Goal: Task Accomplishment & Management: Use online tool/utility

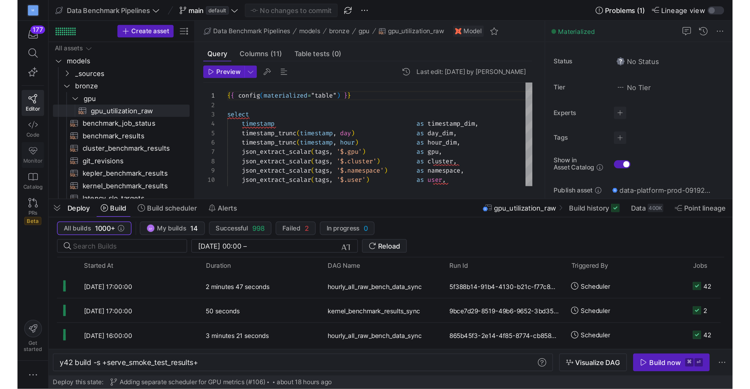
scroll to position [62, 0]
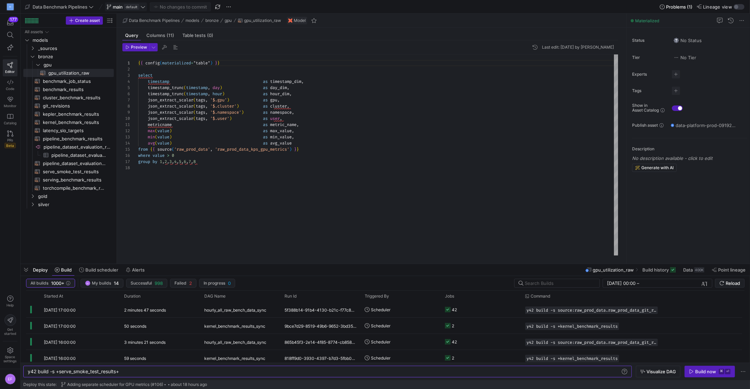
click at [142, 6] on icon at bounding box center [143, 7] width 4 height 2
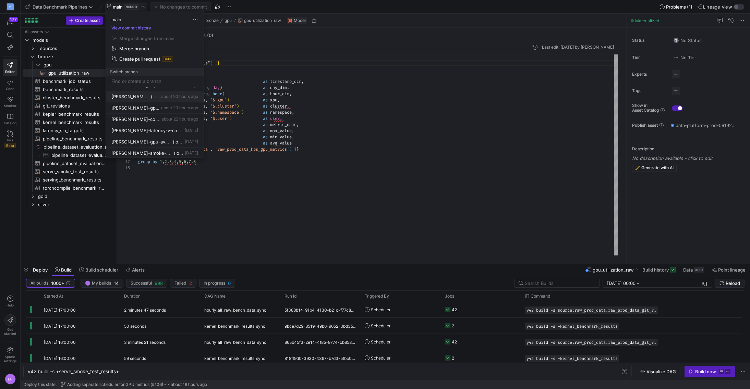
scroll to position [50, 0]
click at [154, 113] on button "[PERSON_NAME]-config-table about 22 hours ago" at bounding box center [155, 110] width 98 height 11
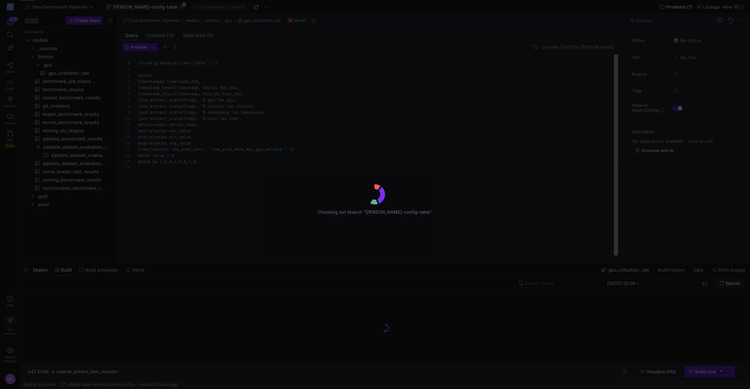
scroll to position [62, 0]
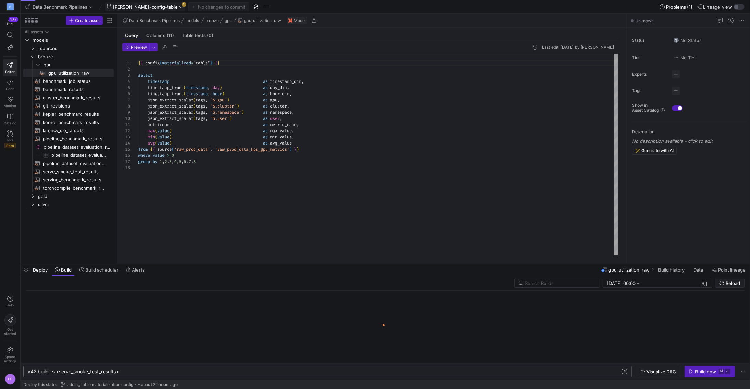
click at [98, 256] on div "y42 build -s +serve_smoke_test_results+" at bounding box center [324, 371] width 593 height 5
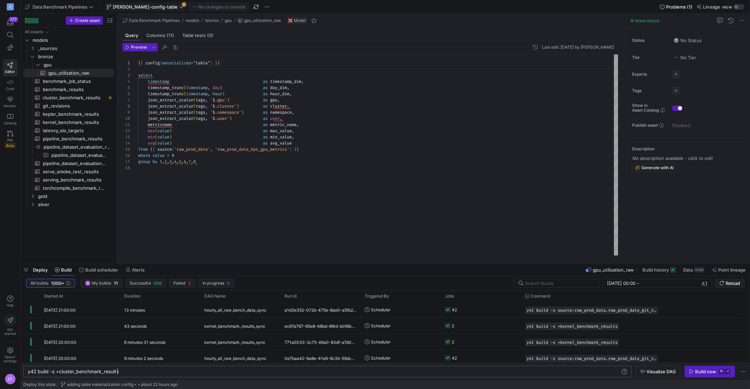
scroll to position [0, 92]
type textarea "y42 build -s +cluster_benchmark_results+"
click at [470, 256] on span "button" at bounding box center [709, 371] width 50 height 11
click at [86, 6] on span "Data Benchmark Pipelines" at bounding box center [60, 6] width 55 height 5
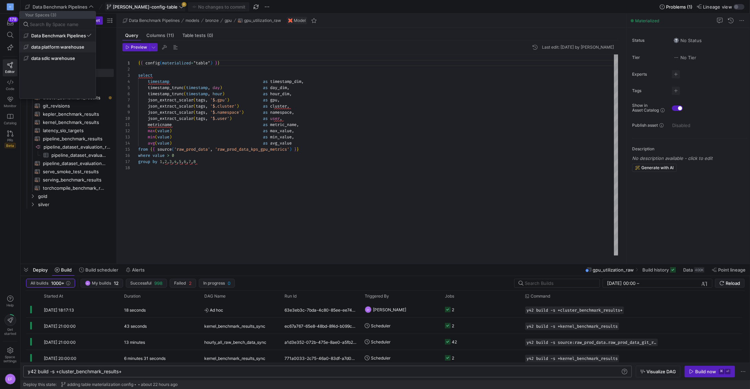
click at [77, 48] on span "data platform warehouse" at bounding box center [57, 46] width 53 height 5
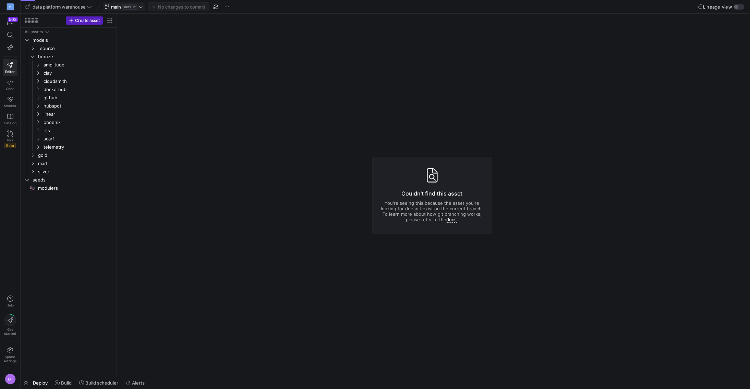
click at [144, 5] on span at bounding box center [123, 7] width 41 height 8
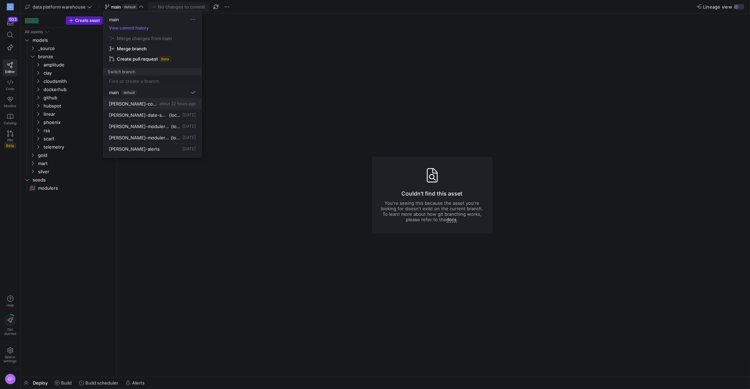
click at [142, 105] on span "[PERSON_NAME]-config-table" at bounding box center [133, 103] width 49 height 5
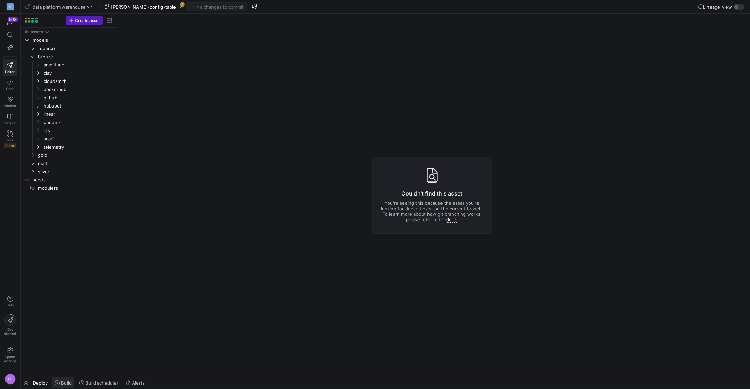
click at [63, 256] on span "Build" at bounding box center [66, 382] width 11 height 5
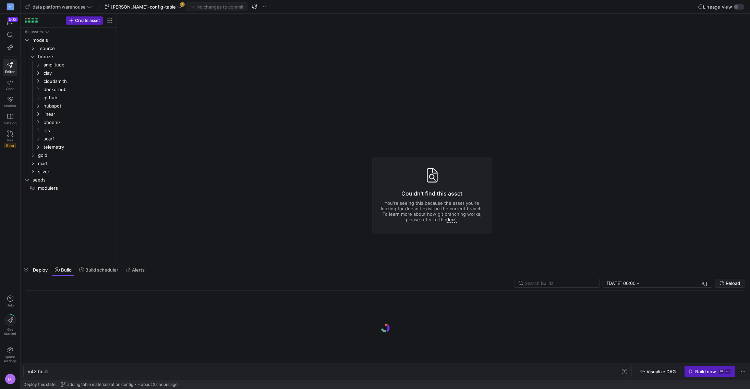
scroll to position [0, 21]
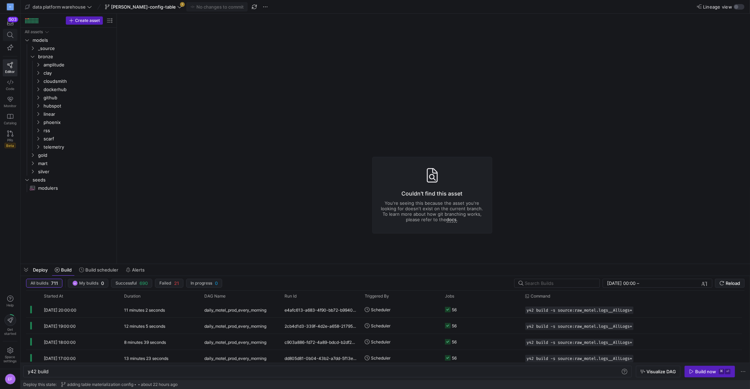
click at [9, 37] on icon at bounding box center [10, 35] width 6 height 6
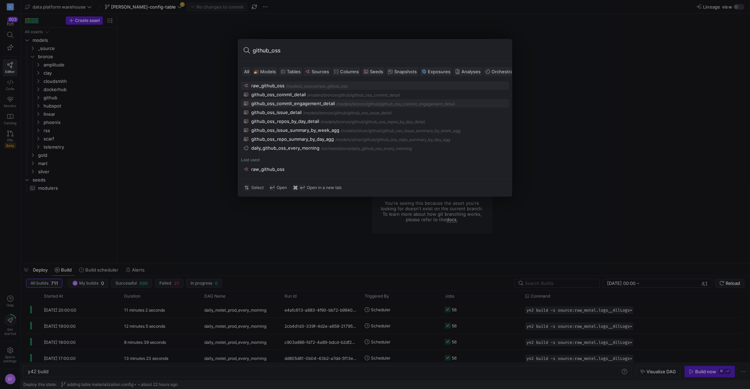
type input "github_oss"
click at [309, 101] on div "github_oss_commit_engagement_detail" at bounding box center [293, 103] width 84 height 5
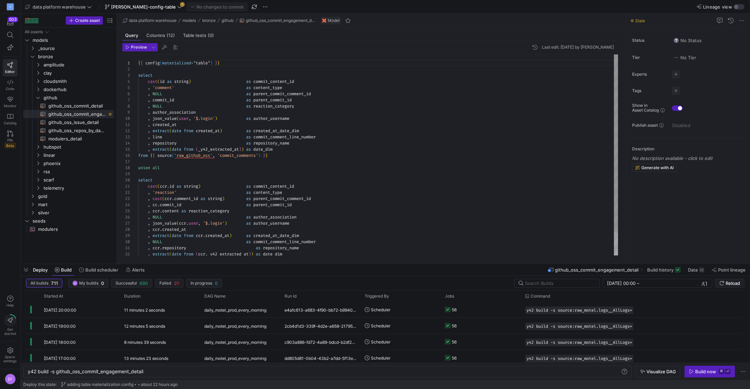
scroll to position [62, 0]
click at [193, 256] on div "y42 build -s github_oss_commit_engagement_detail y42 build -s github_oss_commit…" at bounding box center [327, 372] width 608 height 12
click at [470, 256] on div "Build now" at bounding box center [705, 371] width 21 height 5
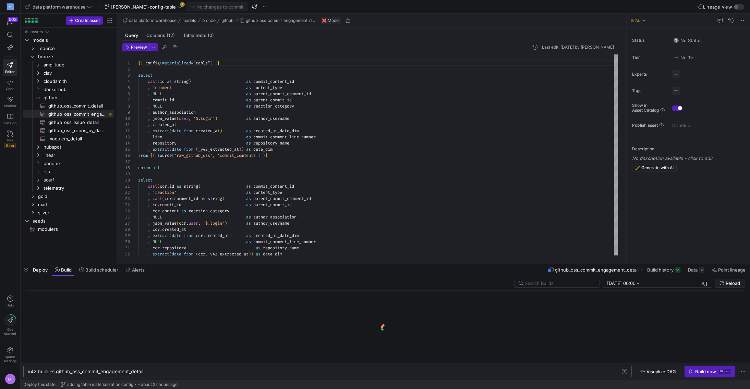
click at [65, 256] on div "y42 build -s github_oss_commit_engagement_detail" at bounding box center [324, 371] width 593 height 5
click at [53, 256] on div "y42 build -s github_oss_commit_engagement_detail" at bounding box center [324, 371] width 593 height 5
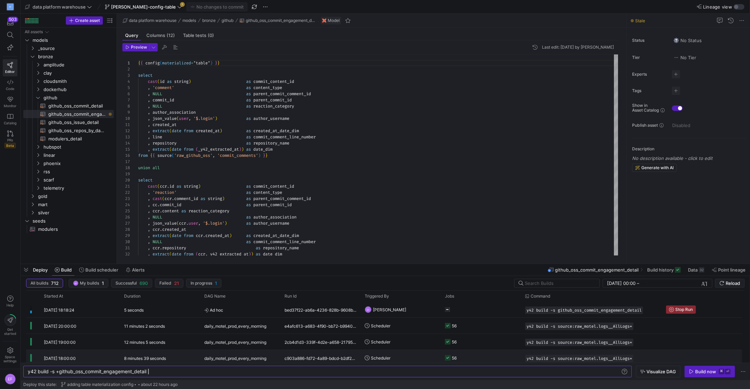
scroll to position [0, 123]
type textarea "y42 build -s +github_oss_commit_engagement_detail+"
click at [470, 256] on icon "button" at bounding box center [691, 372] width 4 height 4
click at [177, 8] on icon at bounding box center [179, 6] width 5 height 5
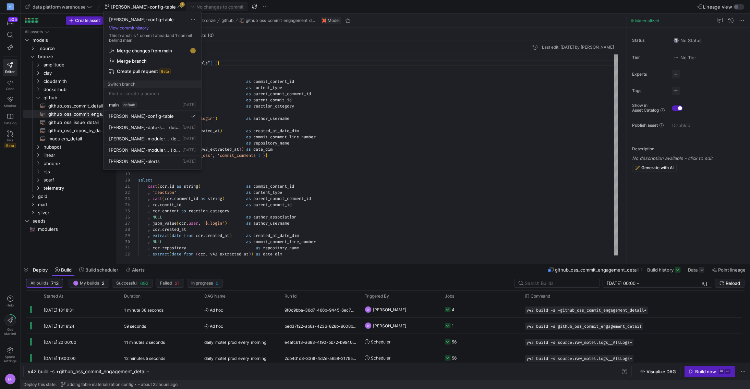
drag, startPoint x: 137, startPoint y: 63, endPoint x: 190, endPoint y: 57, distance: 53.5
click at [190, 57] on button "Merge branch" at bounding box center [152, 61] width 92 height 10
click at [182, 51] on span "Merge changes from main" at bounding box center [152, 50] width 86 height 5
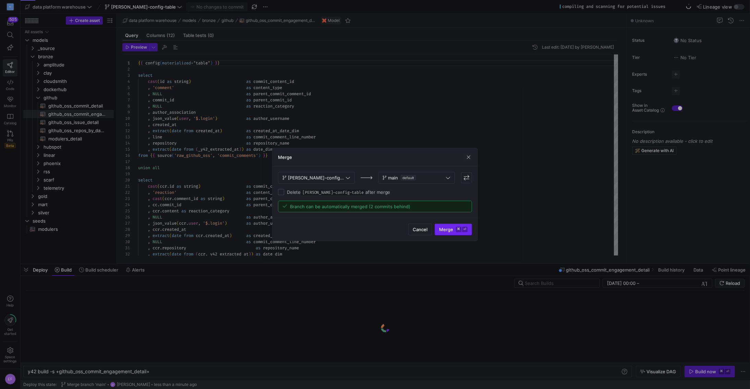
click at [446, 230] on span "Merge ⌘ ⏎" at bounding box center [453, 229] width 28 height 5
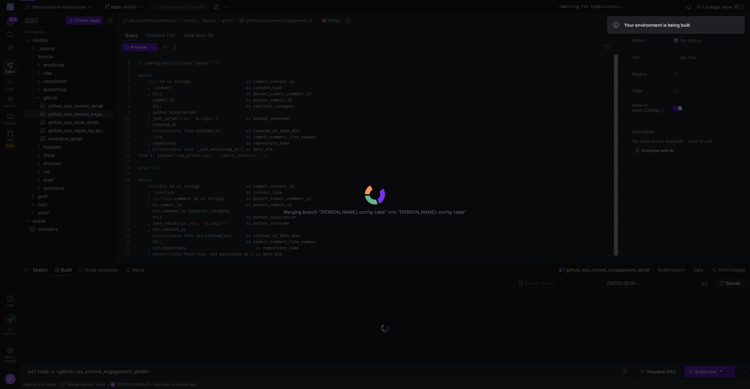
scroll to position [62, 0]
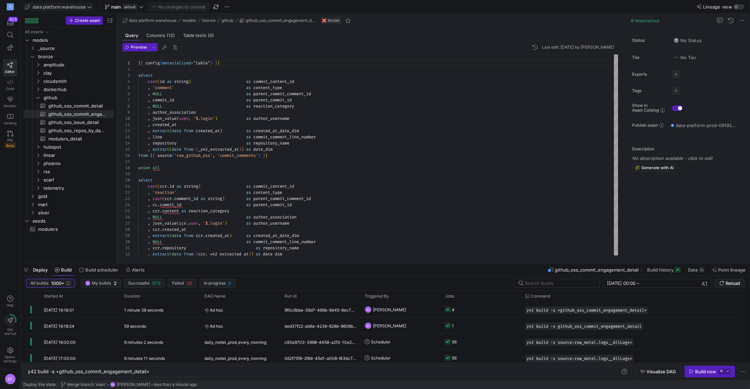
click at [88, 7] on icon at bounding box center [89, 6] width 5 height 5
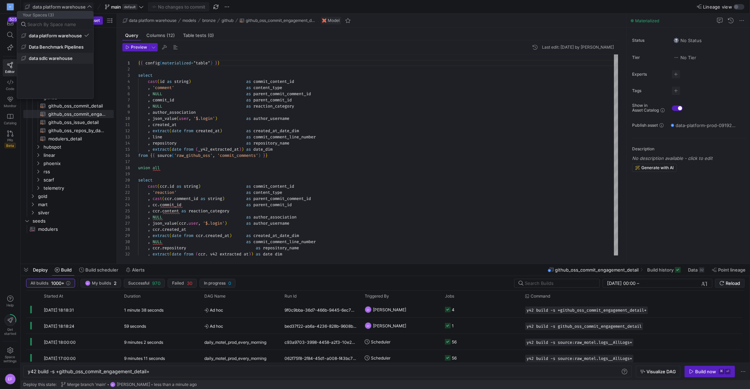
click at [48, 63] on button "data sdlc warehouse" at bounding box center [55, 58] width 76 height 11
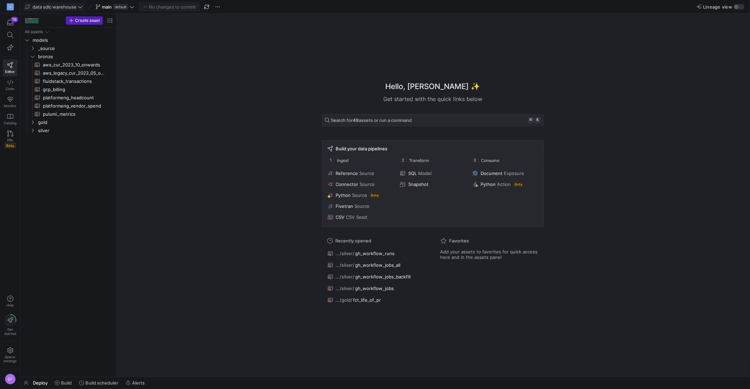
click at [139, 5] on div "No changes to commit" at bounding box center [169, 6] width 61 height 9
click at [130, 5] on icon at bounding box center [131, 6] width 5 height 5
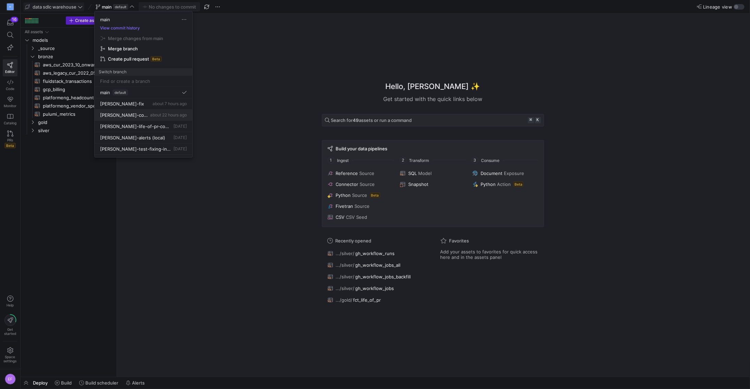
click at [137, 115] on span "[PERSON_NAME]-config-table" at bounding box center [124, 114] width 49 height 5
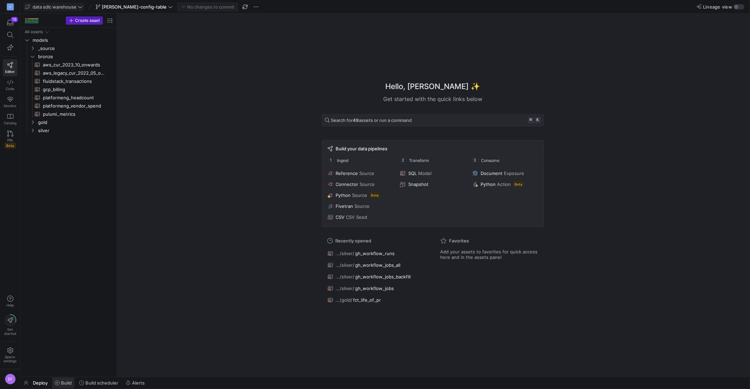
click at [63, 256] on span "Build" at bounding box center [66, 382] width 11 height 5
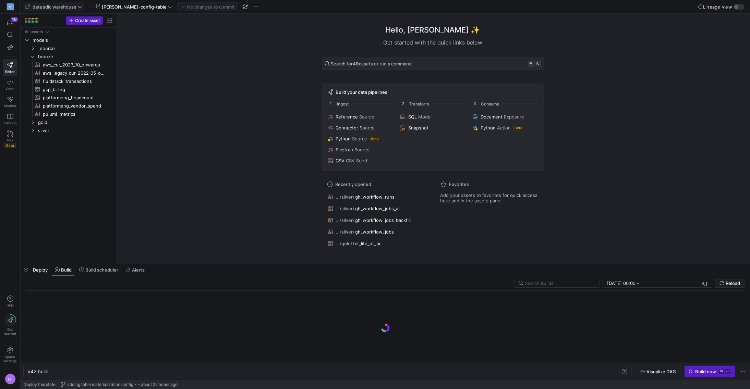
scroll to position [0, 21]
click at [65, 256] on div "y42 build" at bounding box center [324, 371] width 593 height 5
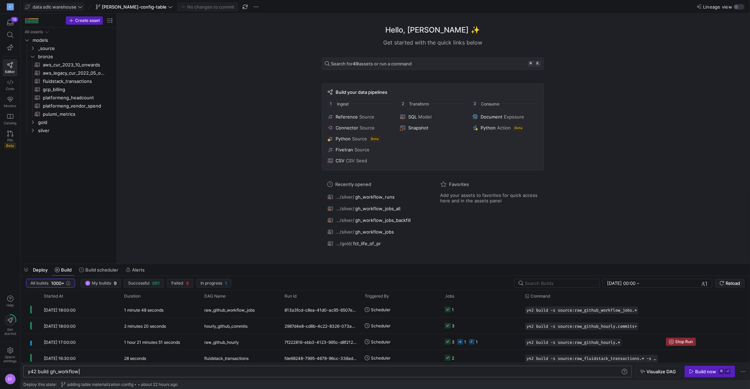
scroll to position [0, 50]
type textarea "y42 build gh_workflow"
click at [70, 10] on span at bounding box center [54, 7] width 60 height 8
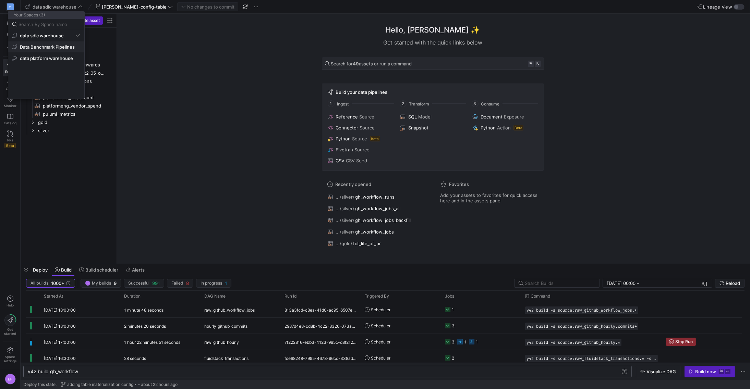
click at [59, 46] on span "Data Benchmark Pipelines" at bounding box center [47, 46] width 55 height 5
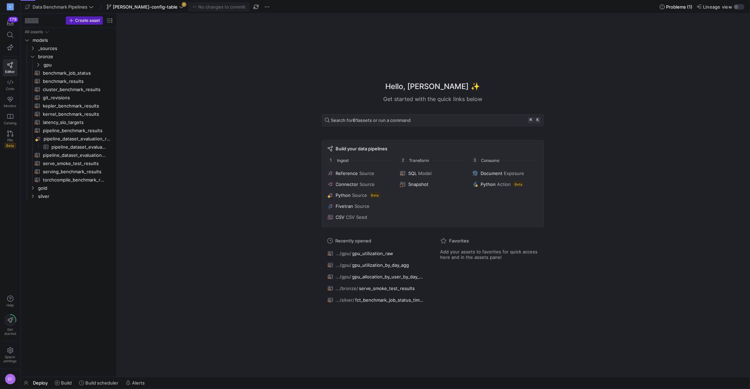
click at [179, 7] on icon at bounding box center [181, 7] width 4 height 2
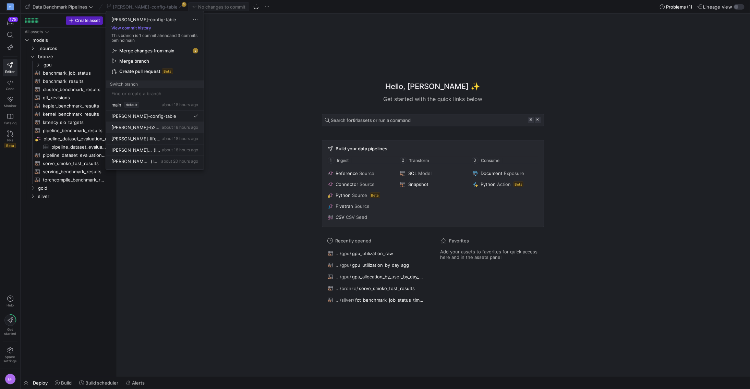
click at [172, 126] on span "about 18 hours ago" at bounding box center [180, 127] width 36 height 5
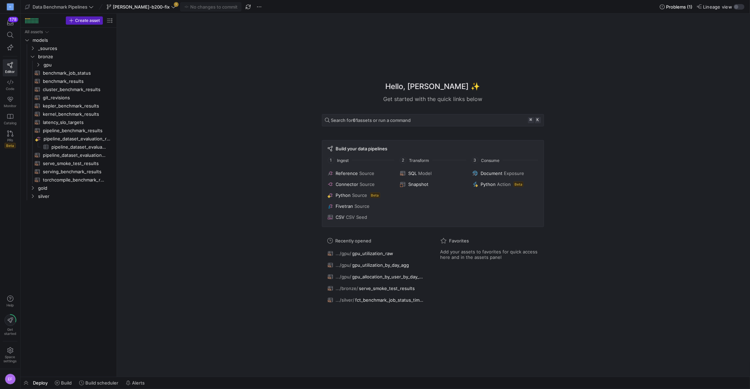
click at [171, 6] on icon at bounding box center [173, 6] width 5 height 5
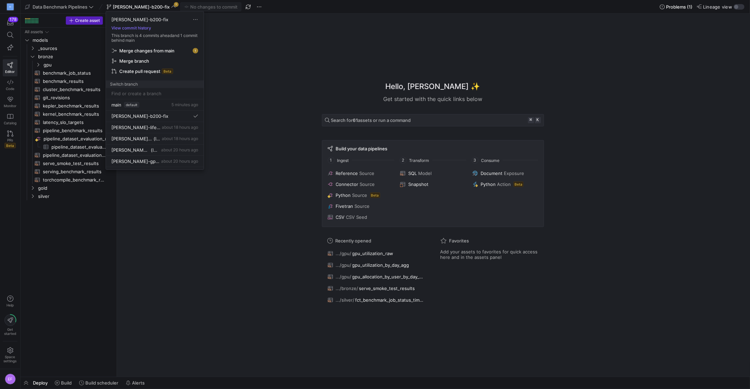
click at [160, 52] on span "Merge changes from main" at bounding box center [146, 50] width 55 height 5
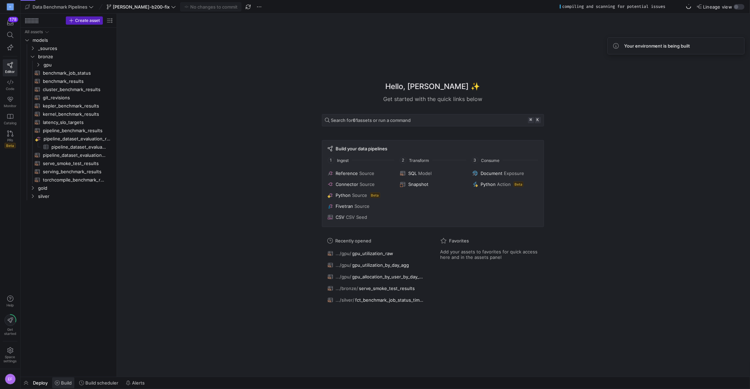
click at [61, 256] on span "Build" at bounding box center [66, 382] width 11 height 5
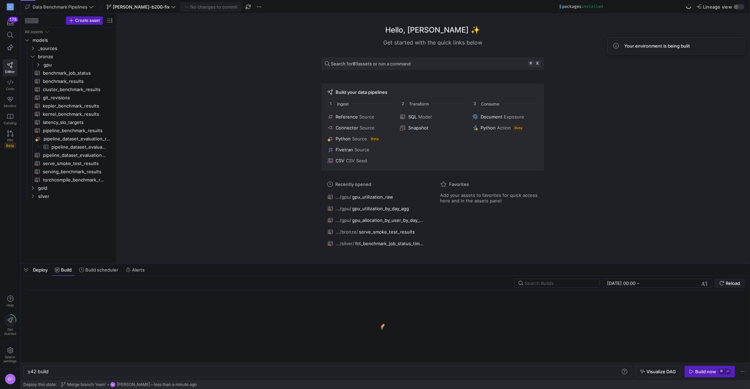
scroll to position [0, 21]
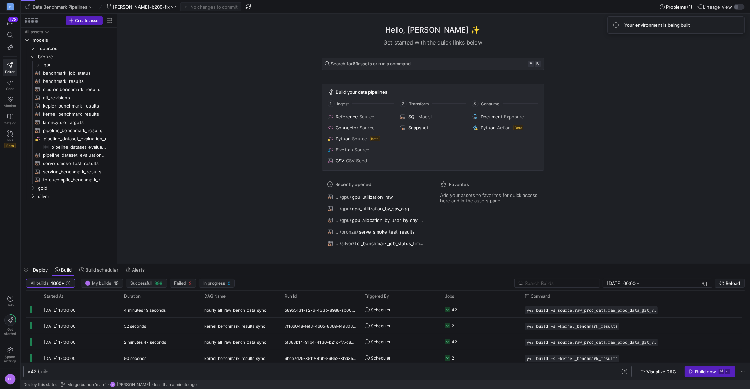
click at [52, 256] on div "y42 build" at bounding box center [324, 371] width 593 height 5
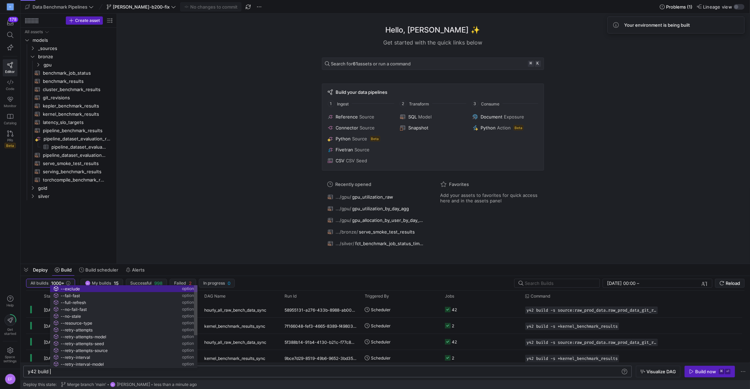
scroll to position [0, 22]
click at [39, 59] on span "bronze" at bounding box center [67, 57] width 58 height 8
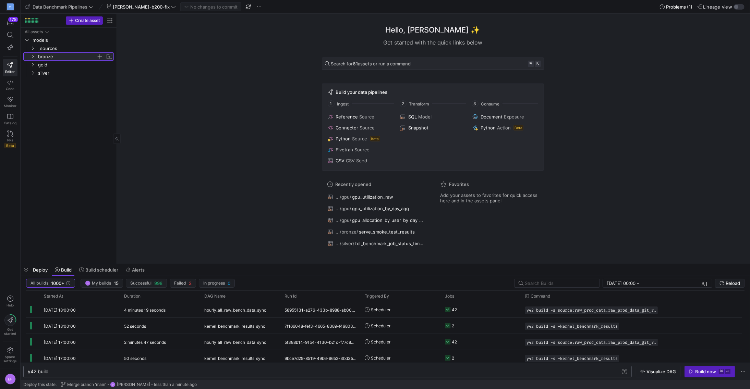
click at [35, 58] on y42-icon at bounding box center [32, 56] width 5 height 5
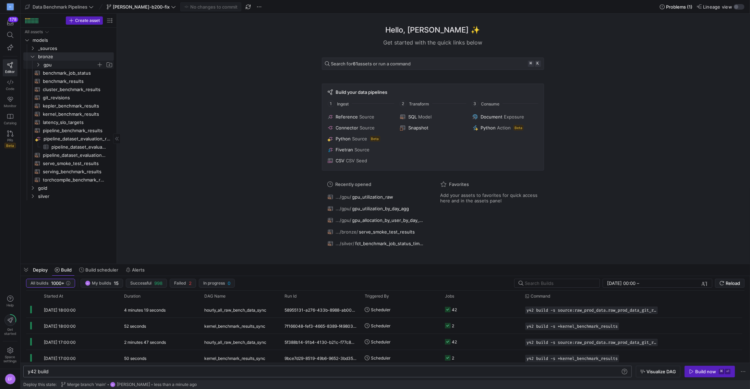
click at [38, 63] on icon "Press SPACE to select this row." at bounding box center [38, 65] width 5 height 4
click at [59, 71] on span "gpu_utilization_raw​​​​​​​​​​" at bounding box center [77, 73] width 58 height 8
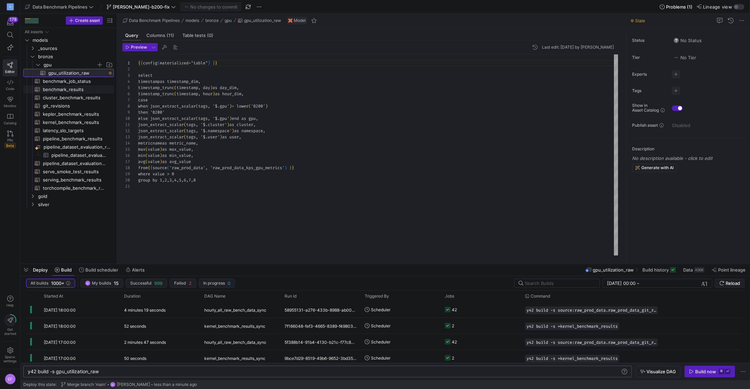
scroll to position [62, 0]
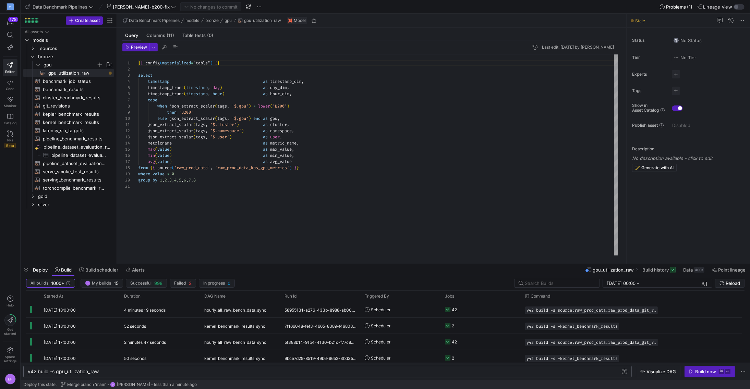
click at [108, 256] on div "y42 build -s gpu_utilization_raw y42 build -s gpu_utilization_raw" at bounding box center [327, 372] width 608 height 12
click at [107, 256] on div "y42 build -s gpu_utilization_raw" at bounding box center [324, 371] width 593 height 5
type textarea "y42 build -s gpu_utilization_raw+"
click at [470, 256] on div "Build now" at bounding box center [705, 371] width 21 height 5
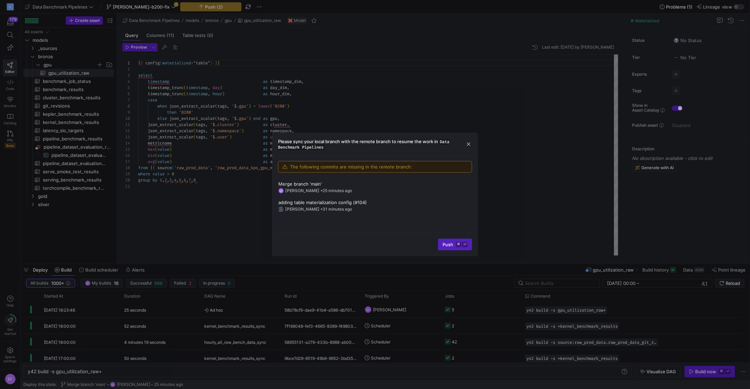
click at [113, 3] on div at bounding box center [375, 194] width 750 height 389
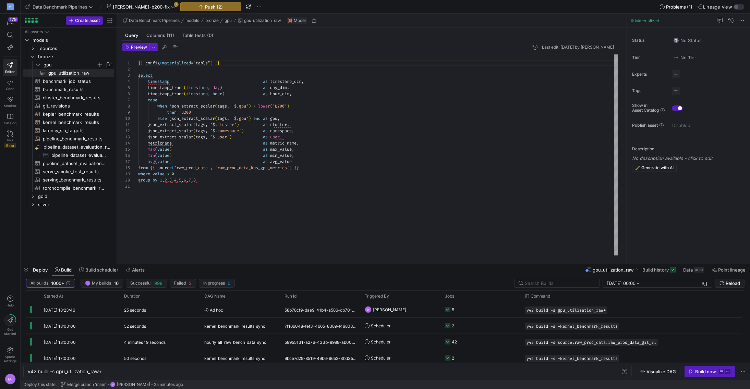
click at [171, 7] on icon at bounding box center [173, 6] width 5 height 5
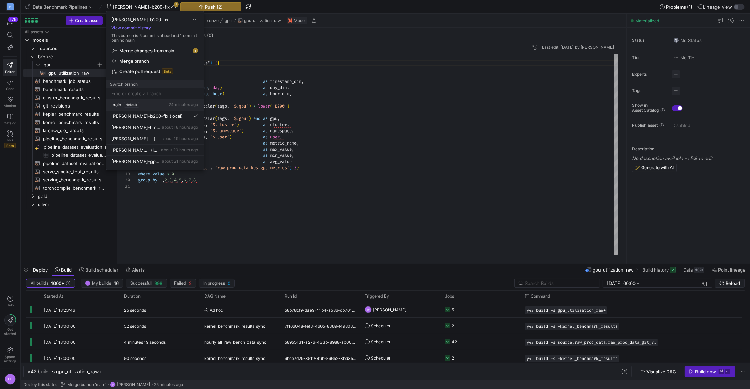
click at [139, 105] on y42-badge "default" at bounding box center [131, 104] width 15 height 5
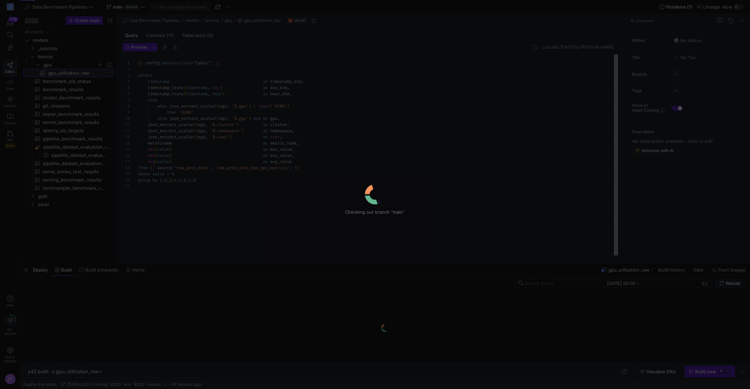
scroll to position [62, 0]
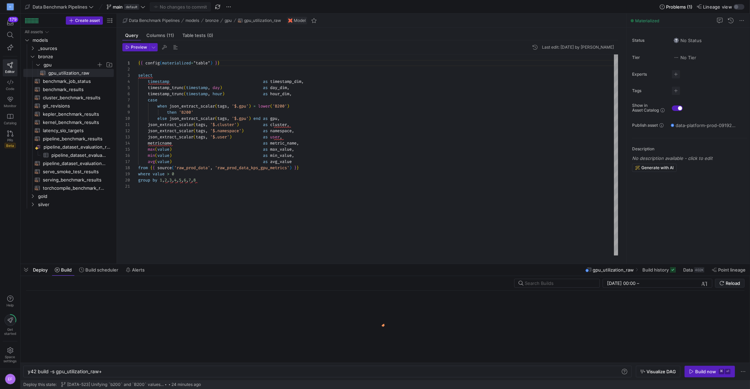
click at [93, 6] on icon at bounding box center [91, 6] width 5 height 5
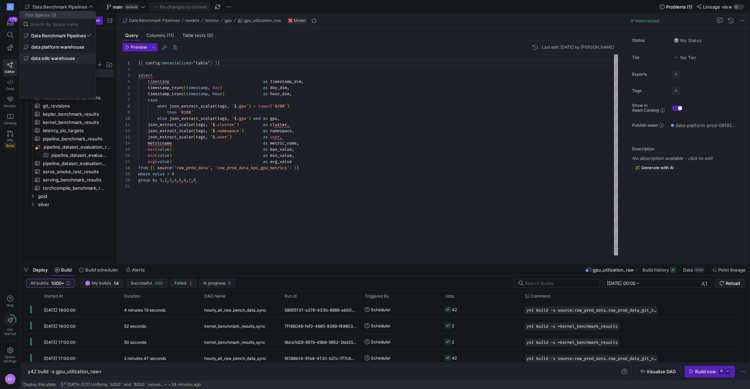
click at [60, 60] on span "data sdlc warehouse" at bounding box center [53, 57] width 44 height 5
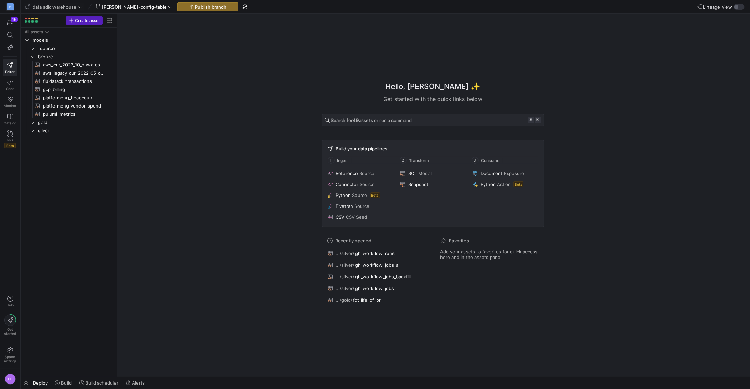
click at [140, 4] on span "[PERSON_NAME]-config-table" at bounding box center [134, 6] width 65 height 5
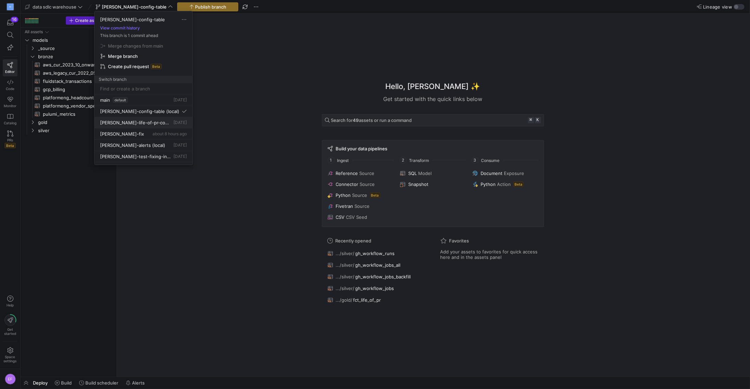
click at [146, 120] on span "[PERSON_NAME]-life-of-pr-commit-workload" at bounding box center [136, 122] width 72 height 5
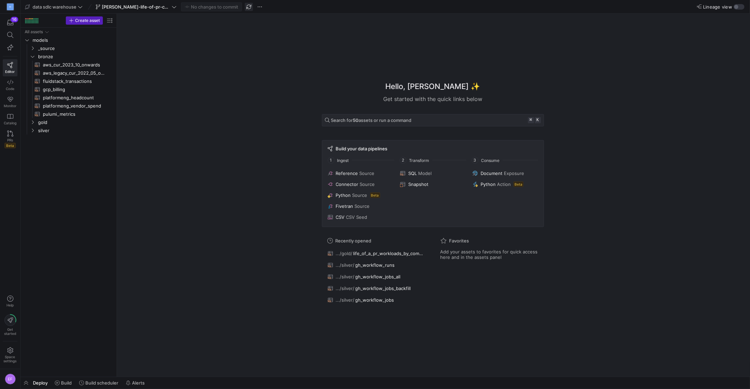
click at [248, 11] on span "button" at bounding box center [249, 7] width 8 height 8
click at [32, 121] on icon "Press SPACE to select this row." at bounding box center [32, 122] width 5 height 4
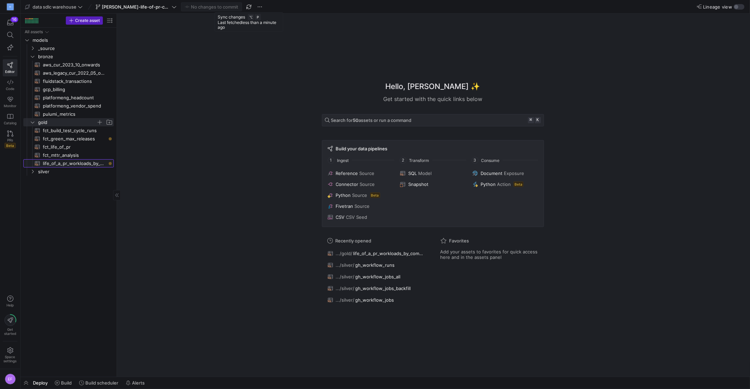
click at [65, 162] on span "life_of_a_pr_workloads_by_commit_agg​​​​​​​​​​" at bounding box center [74, 164] width 63 height 8
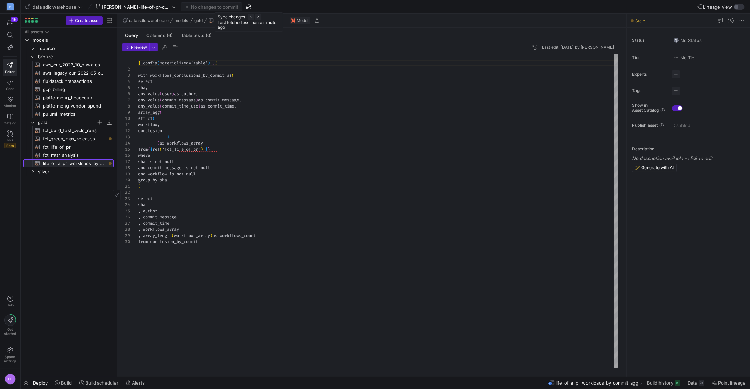
scroll to position [62, 0]
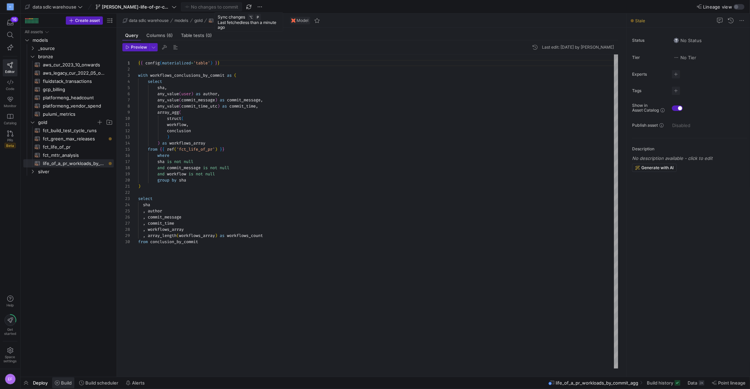
click at [58, 256] on span "Build" at bounding box center [63, 382] width 17 height 5
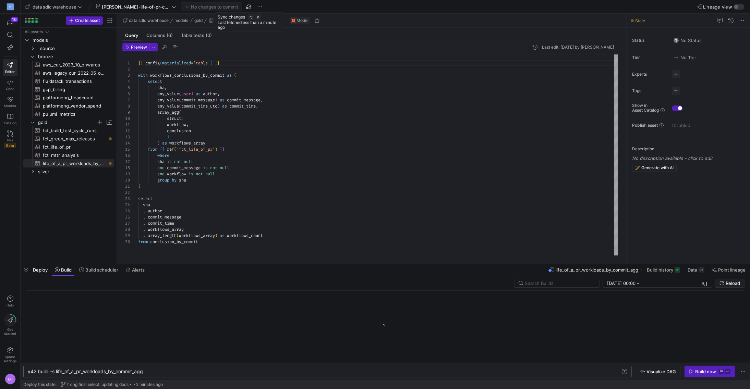
scroll to position [0, 116]
click at [470, 256] on div "Build now" at bounding box center [705, 371] width 21 height 5
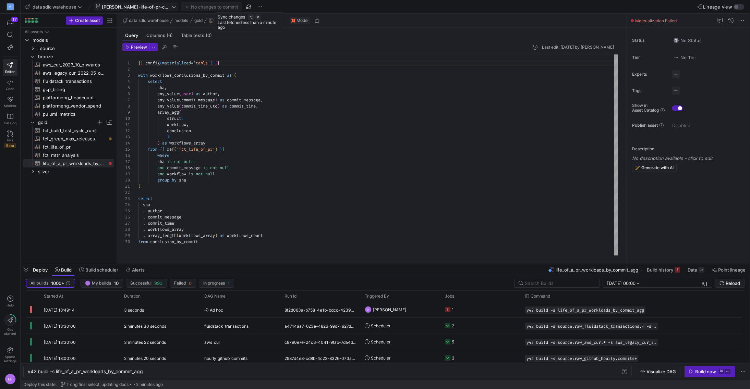
click at [171, 7] on span "[PERSON_NAME]-life-of-pr-commit-workload" at bounding box center [136, 6] width 81 height 5
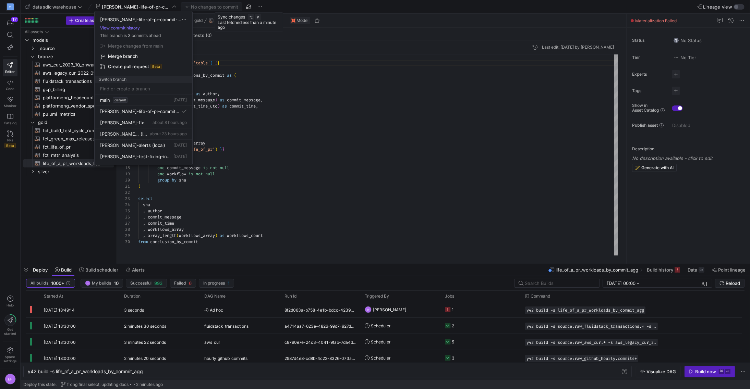
click at [73, 5] on div at bounding box center [375, 194] width 750 height 389
click at [81, 6] on icon at bounding box center [80, 6] width 5 height 5
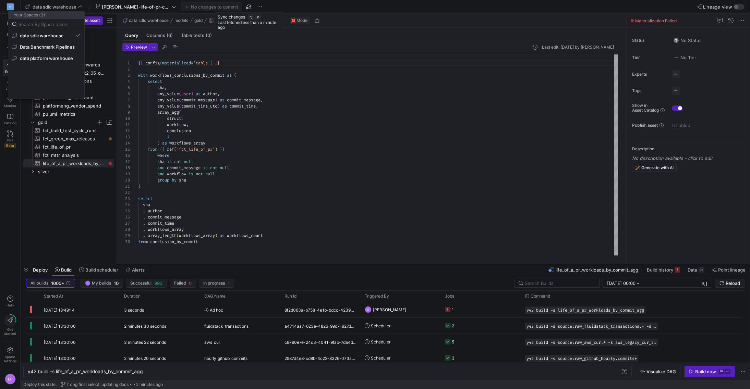
click at [278, 178] on div at bounding box center [375, 194] width 750 height 389
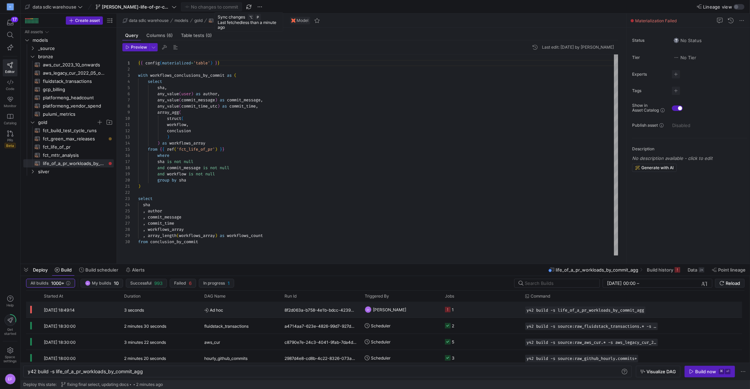
click at [470, 256] on y42-job-status-cell-renderer "1" at bounding box center [481, 309] width 72 height 15
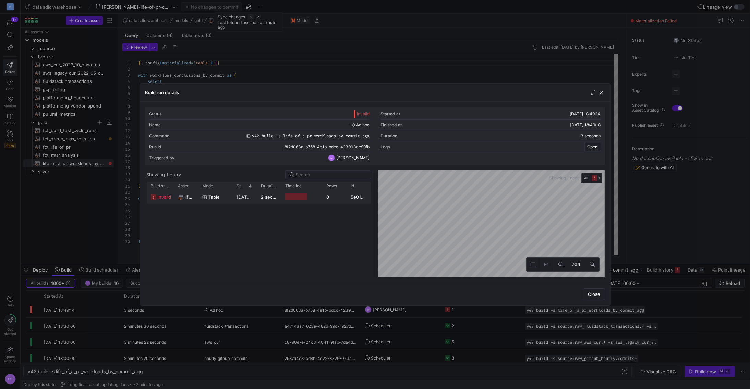
click at [259, 196] on div "2 seconds" at bounding box center [269, 196] width 24 height 13
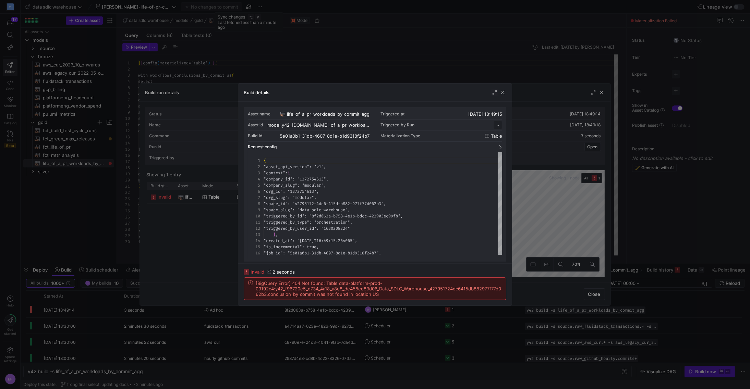
scroll to position [62, 0]
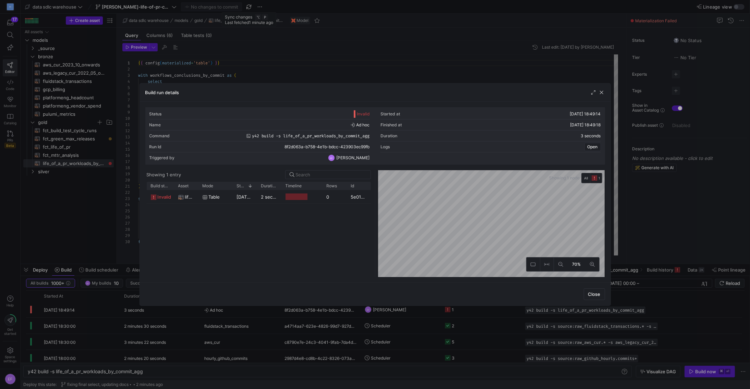
click at [79, 8] on div at bounding box center [375, 194] width 750 height 389
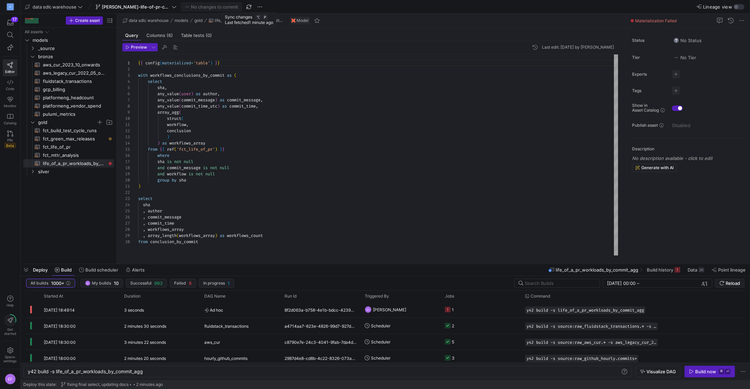
click at [81, 8] on icon at bounding box center [80, 6] width 5 height 5
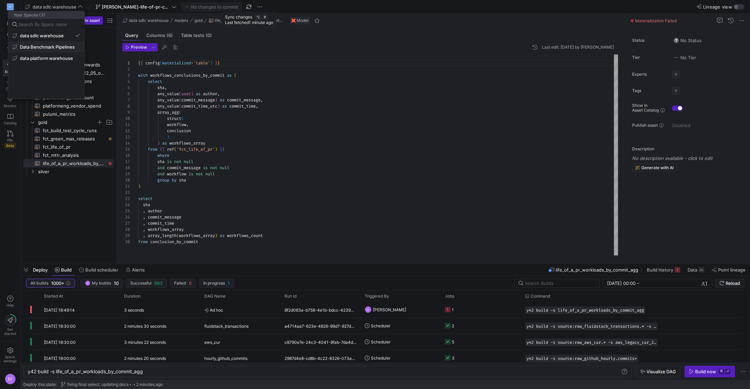
click at [62, 49] on span "Data Benchmark Pipelines" at bounding box center [47, 46] width 55 height 5
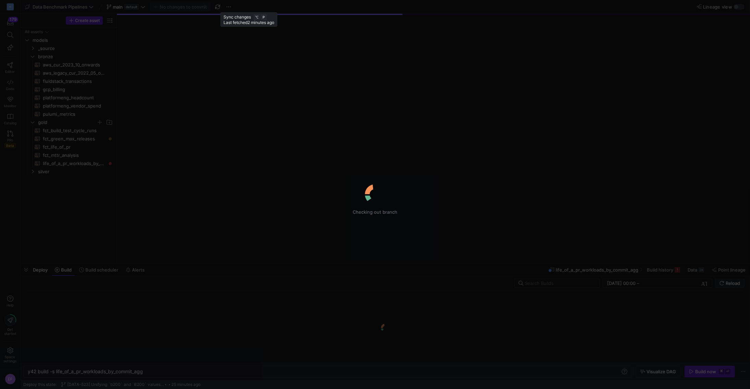
type textarea "y42 build"
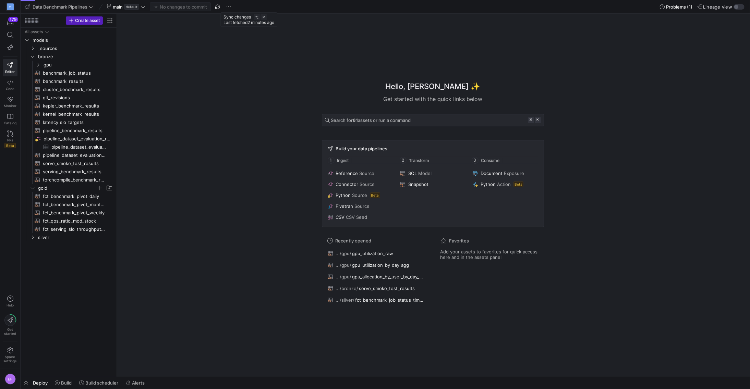
click at [144, 6] on icon at bounding box center [142, 6] width 5 height 5
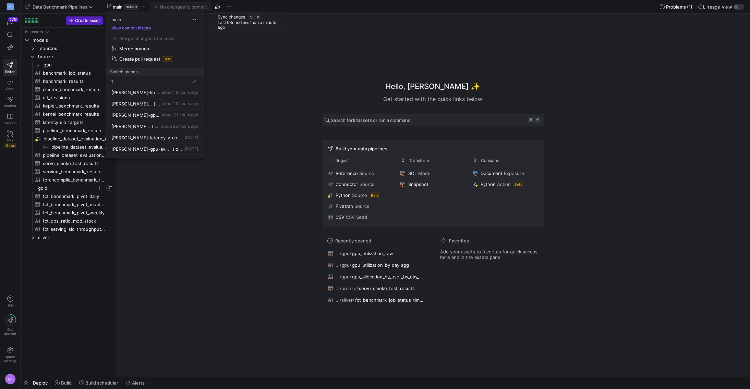
type input "tb"
click at [219, 3] on div at bounding box center [375, 194] width 750 height 389
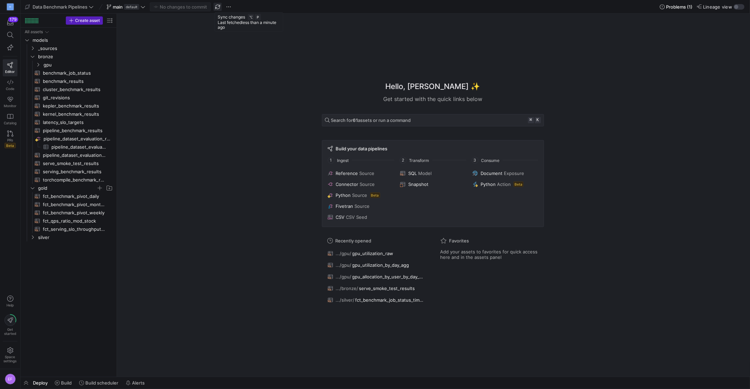
click at [218, 9] on span "button" at bounding box center [217, 7] width 8 height 8
click at [142, 6] on icon at bounding box center [142, 6] width 5 height 5
type input "tb"
click at [262, 103] on div at bounding box center [375, 194] width 750 height 389
click at [145, 9] on icon at bounding box center [142, 6] width 5 height 5
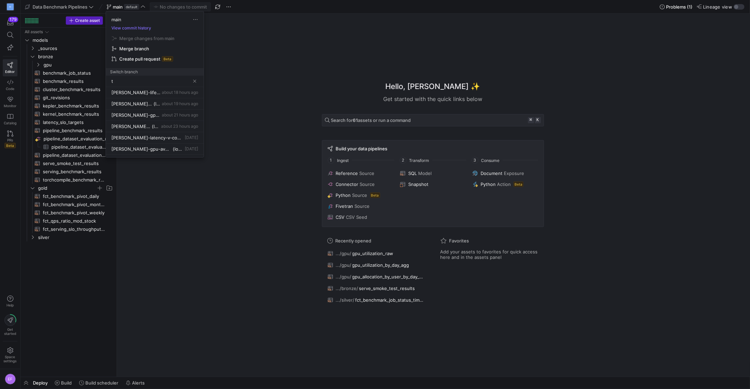
type input "tb"
click at [198, 146] on button "[PERSON_NAME]-gpu-avg-trough-silver about 21 hours ago" at bounding box center [155, 149] width 98 height 11
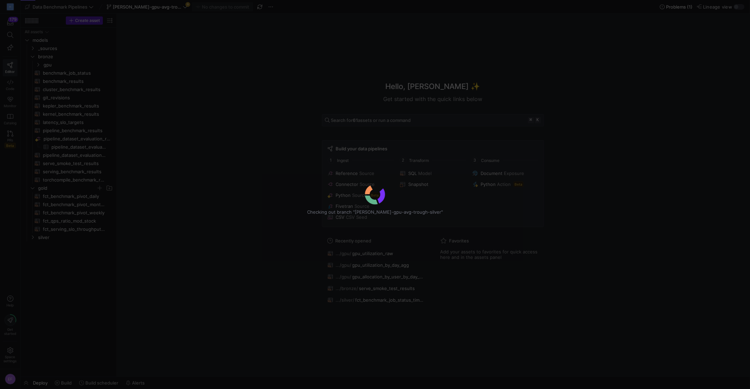
click at [176, 4] on div "Checking out branch "[PERSON_NAME]-gpu-avg-trough-silver"" at bounding box center [375, 194] width 750 height 389
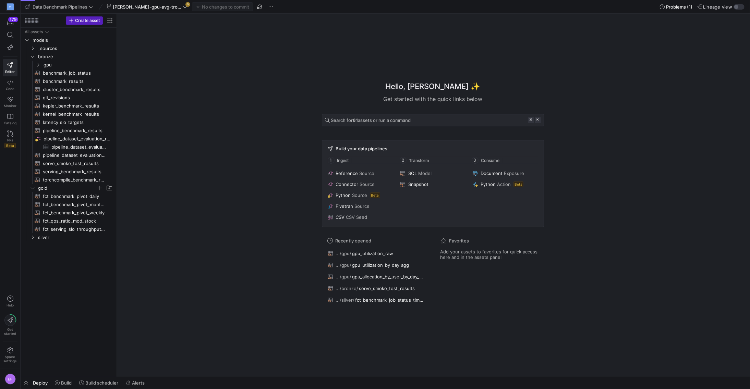
click at [183, 6] on icon at bounding box center [185, 6] width 5 height 5
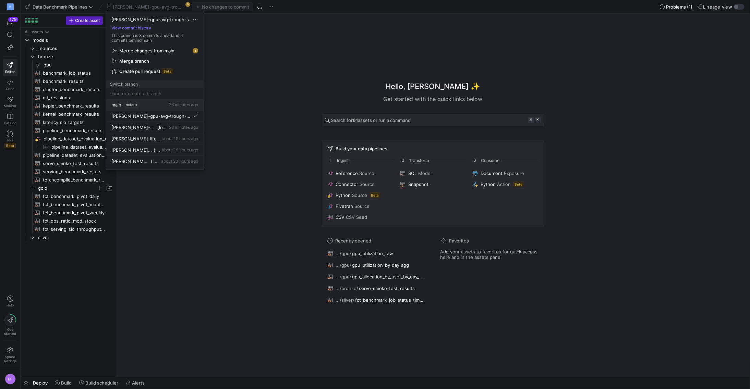
click at [135, 106] on span "default" at bounding box center [131, 104] width 15 height 5
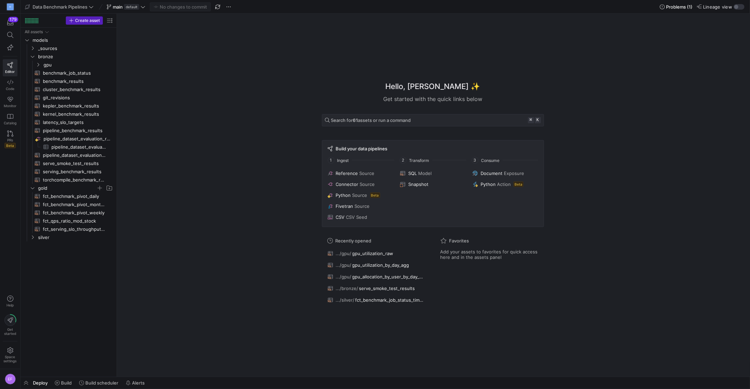
click at [144, 9] on icon at bounding box center [142, 6] width 5 height 5
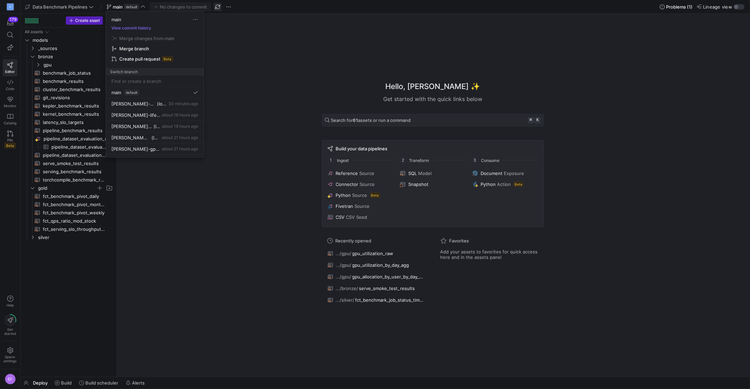
click at [217, 5] on div at bounding box center [375, 194] width 750 height 389
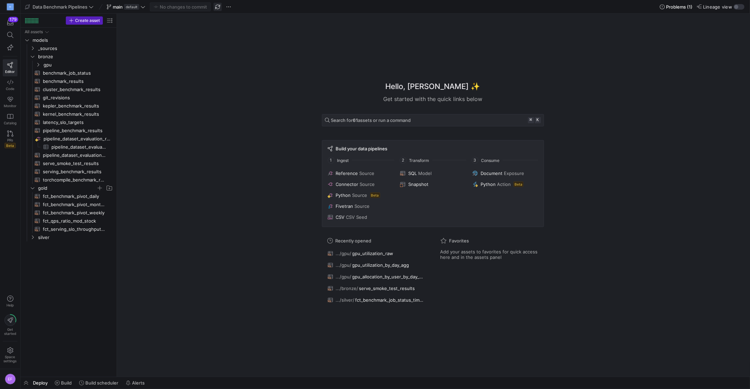
click at [217, 6] on span "button" at bounding box center [217, 7] width 8 height 8
click at [220, 8] on span "button" at bounding box center [217, 7] width 8 height 8
click at [141, 6] on icon at bounding box center [142, 6] width 5 height 5
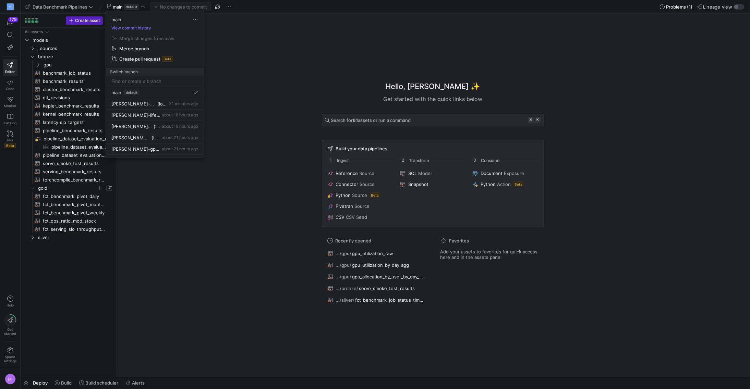
click at [219, 7] on div at bounding box center [375, 194] width 750 height 389
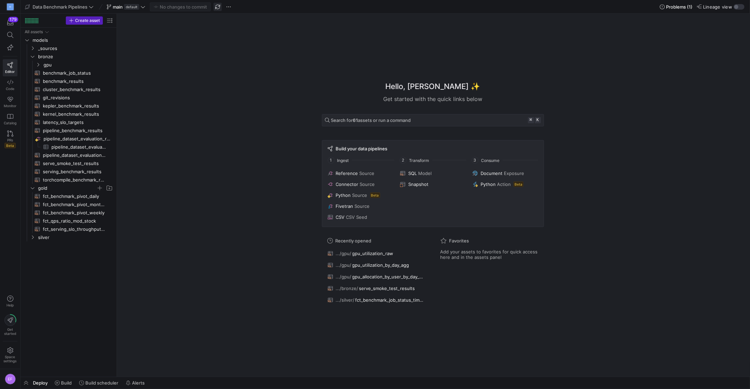
click at [218, 7] on span "button" at bounding box center [217, 7] width 8 height 8
click at [143, 5] on icon at bounding box center [142, 6] width 5 height 5
type input "e"
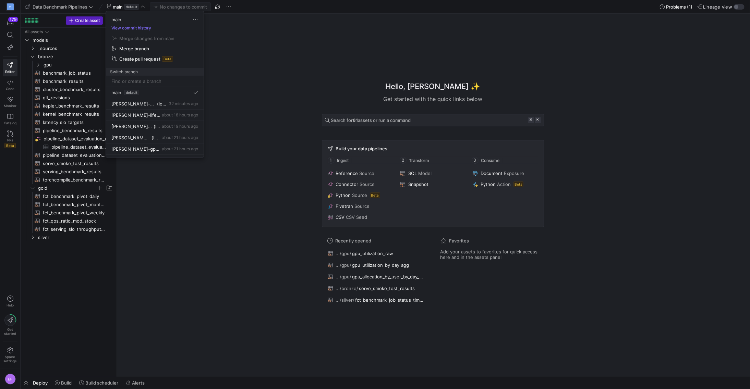
click at [219, 4] on div at bounding box center [375, 194] width 750 height 389
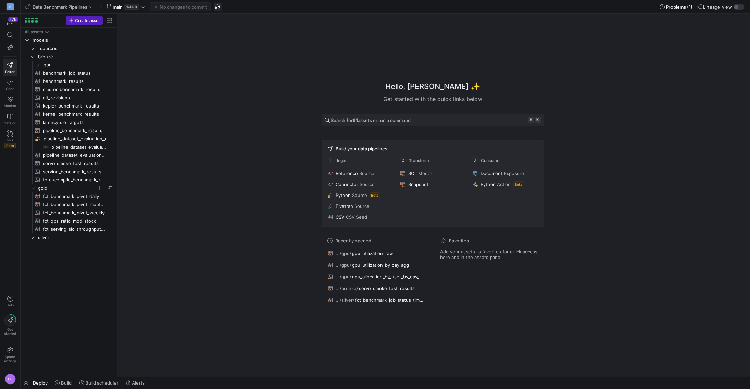
click at [219, 6] on span "button" at bounding box center [217, 7] width 8 height 8
click at [150, 7] on div "No changes to commit" at bounding box center [180, 6] width 61 height 9
click at [145, 6] on icon at bounding box center [142, 6] width 5 height 5
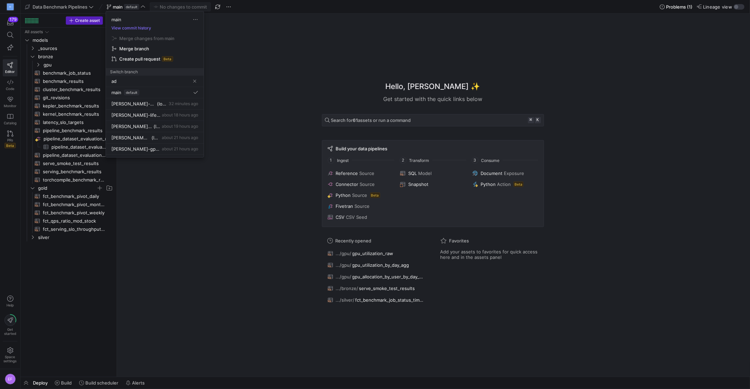
type input "add"
click at [146, 6] on div at bounding box center [375, 194] width 750 height 389
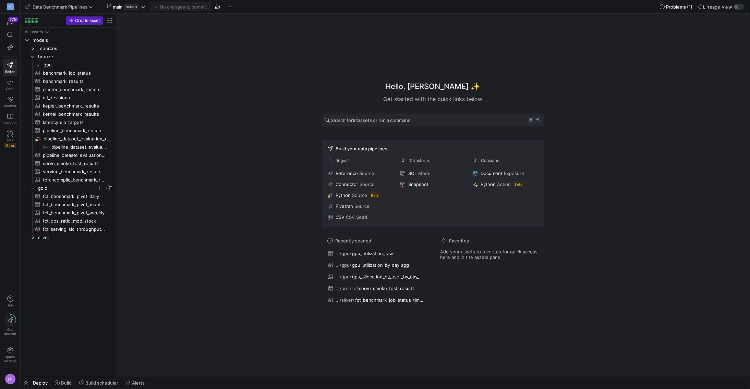
click at [144, 7] on icon at bounding box center [142, 6] width 5 height 5
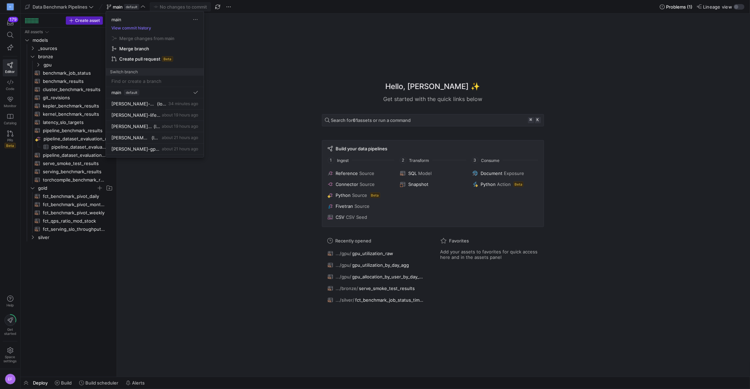
click at [219, 6] on div at bounding box center [375, 194] width 750 height 389
click at [219, 7] on span "button" at bounding box center [217, 7] width 8 height 8
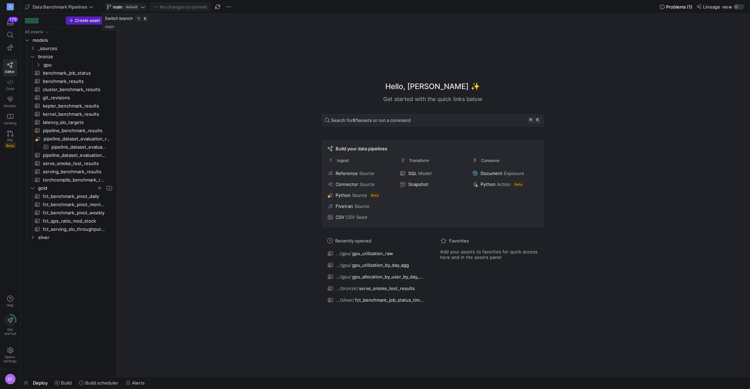
click at [146, 10] on span at bounding box center [125, 7] width 41 height 8
type input "[PERSON_NAME]-ad"
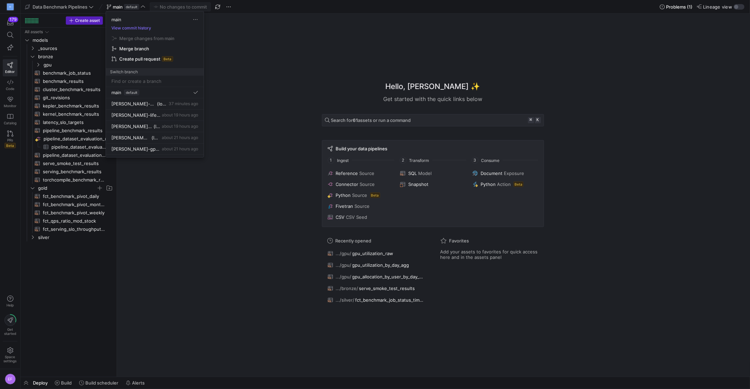
click at [216, 6] on div at bounding box center [375, 194] width 750 height 389
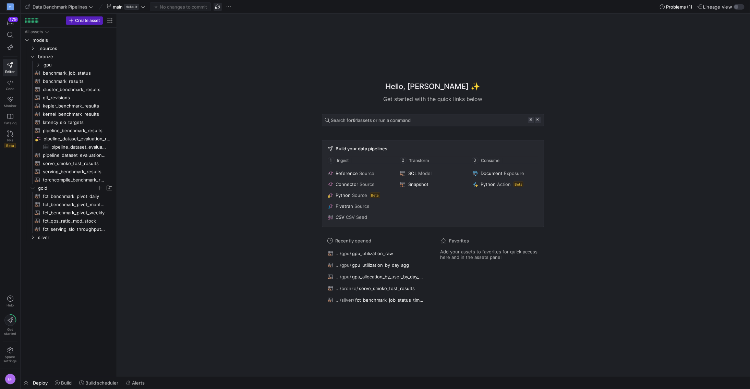
click at [218, 6] on span "button" at bounding box center [217, 7] width 8 height 8
click at [145, 7] on icon at bounding box center [142, 6] width 5 height 5
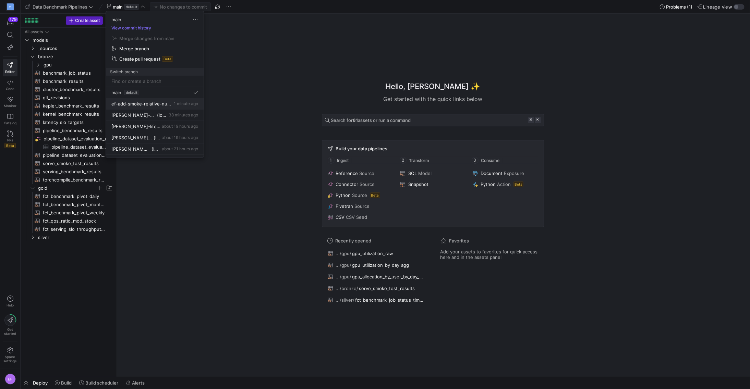
click at [160, 104] on span "ef-add-smoke-relative-numbers" at bounding box center [141, 103] width 61 height 5
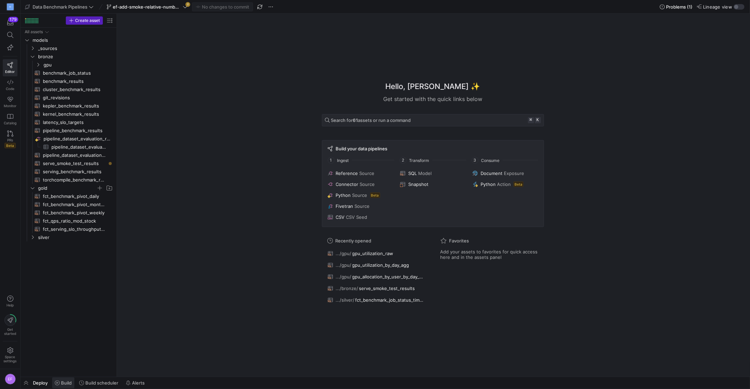
click at [63, 256] on span "Build" at bounding box center [66, 382] width 11 height 5
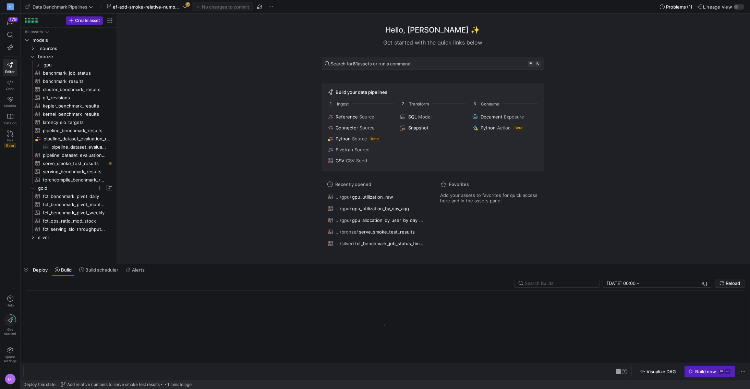
scroll to position [0, 21]
click at [73, 256] on div "y42 build" at bounding box center [324, 371] width 593 height 5
click at [86, 165] on span "serve_smoke_test_results​​​​​​​​​​" at bounding box center [74, 164] width 63 height 8
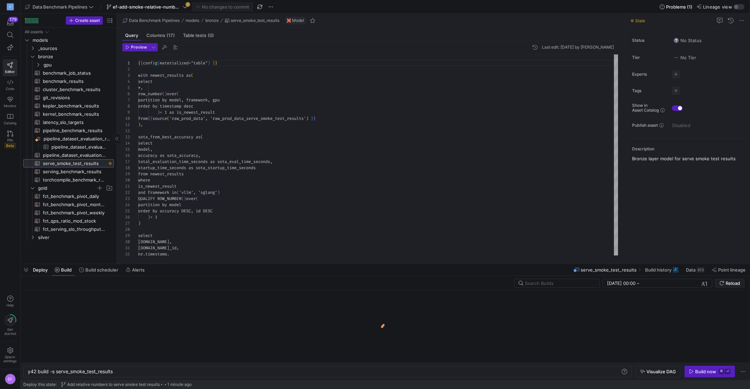
scroll to position [62, 0]
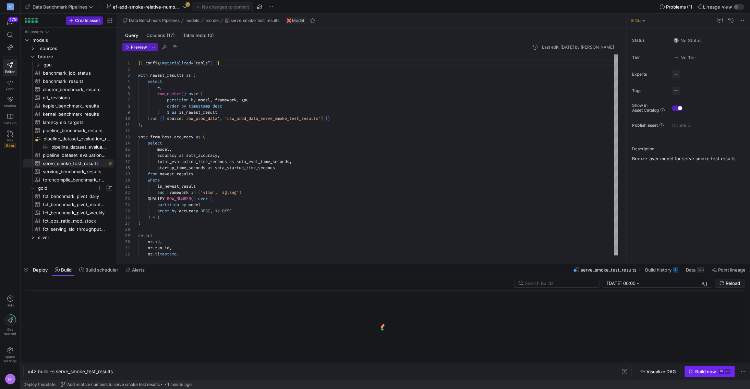
click at [470, 256] on span "button" at bounding box center [709, 371] width 50 height 11
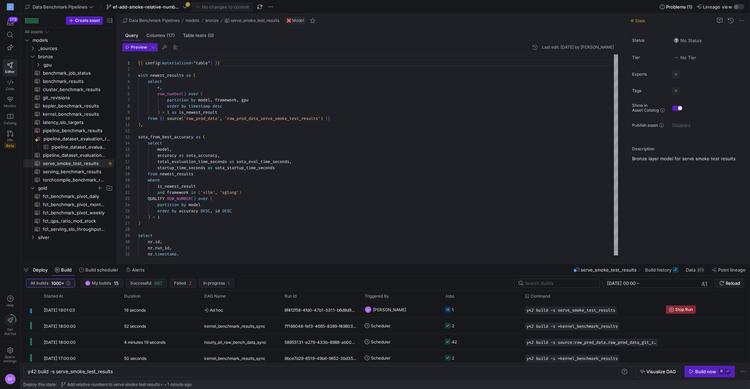
click at [186, 7] on icon at bounding box center [185, 6] width 5 height 5
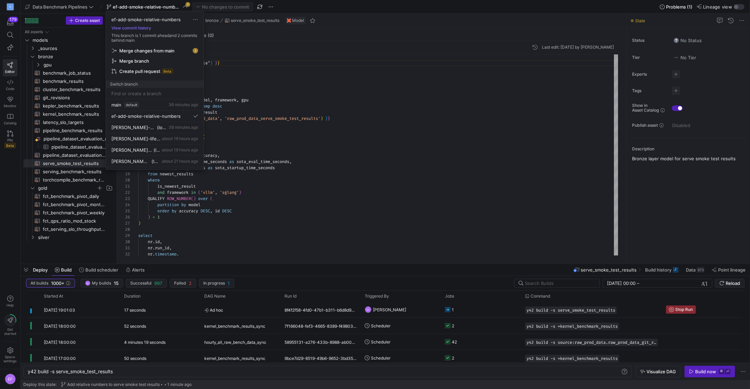
click at [135, 51] on span "Merge changes from main" at bounding box center [146, 50] width 55 height 5
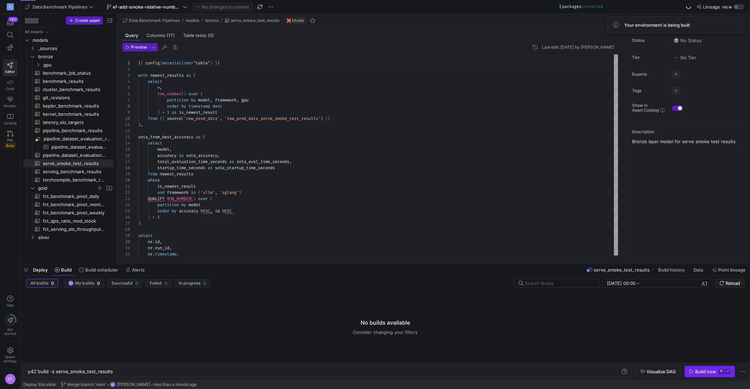
click at [470, 256] on div "Build now" at bounding box center [705, 371] width 21 height 5
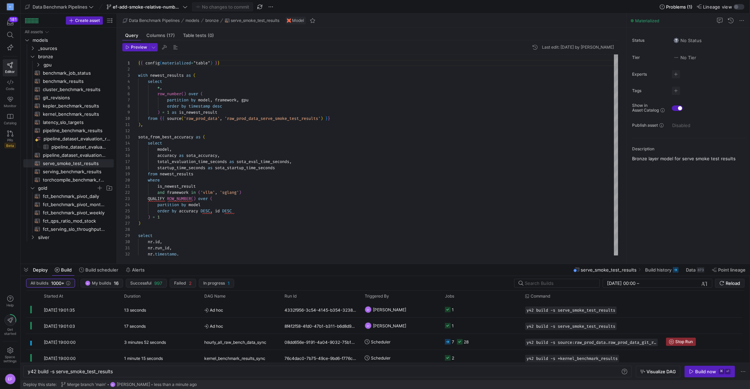
click at [91, 4] on span "Data Benchmark Pipelines" at bounding box center [59, 6] width 69 height 5
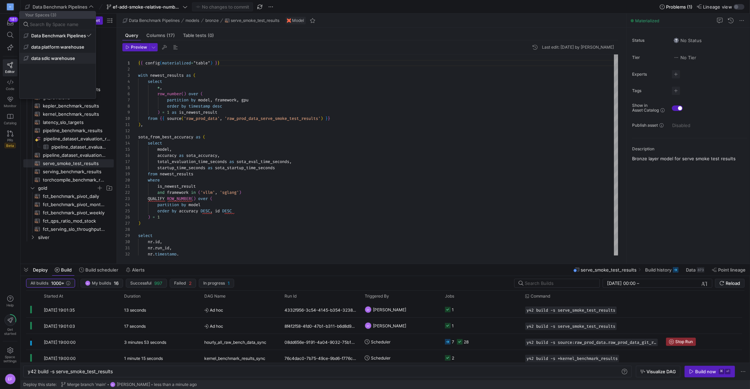
click at [77, 55] on span "data sdlc warehouse" at bounding box center [58, 57] width 68 height 5
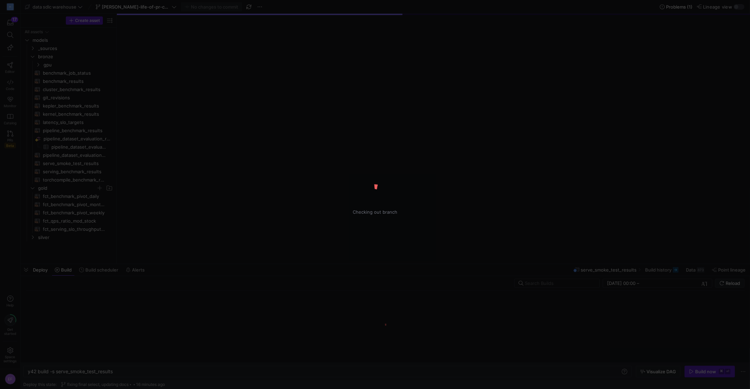
type textarea "y42 build"
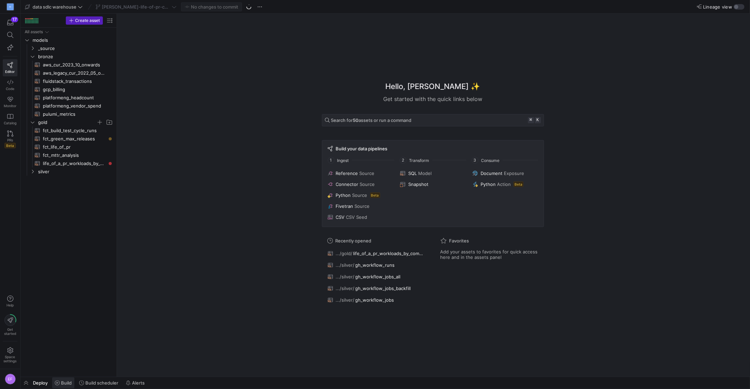
click at [61, 256] on span at bounding box center [63, 383] width 22 height 11
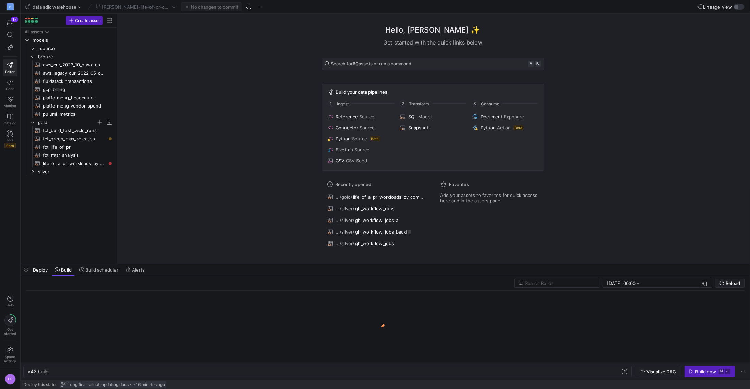
scroll to position [0, 21]
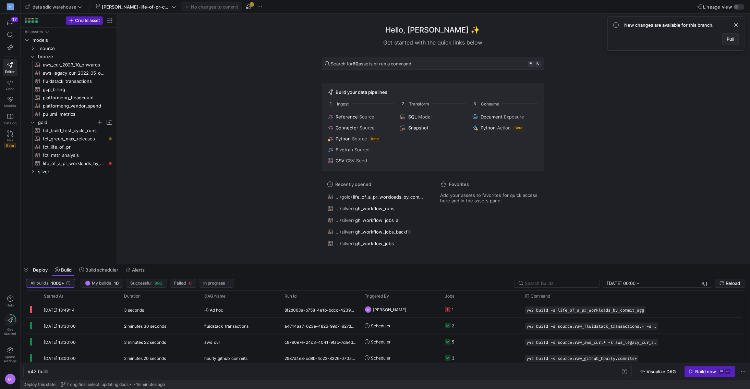
click at [470, 37] on span "Pull" at bounding box center [730, 38] width 8 height 5
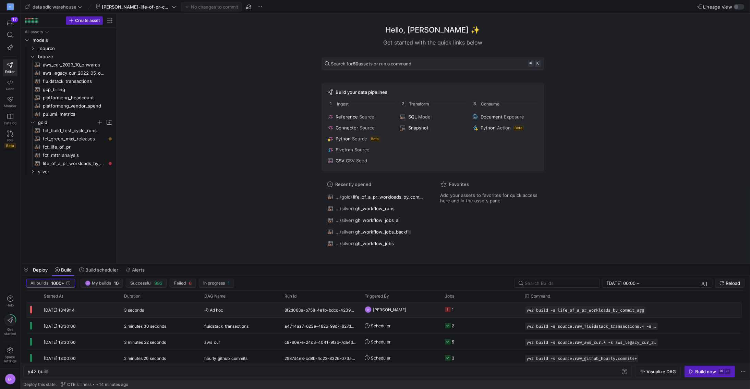
click at [427, 256] on y42-orchestration-triggered-by "EF [PERSON_NAME]" at bounding box center [400, 309] width 72 height 15
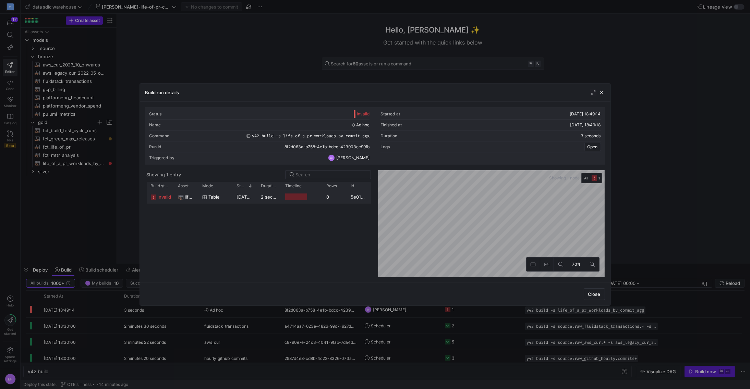
click at [318, 199] on y42-job-duration-timeline-cell-renderer "Press SPACE to select this row." at bounding box center [301, 196] width 33 height 13
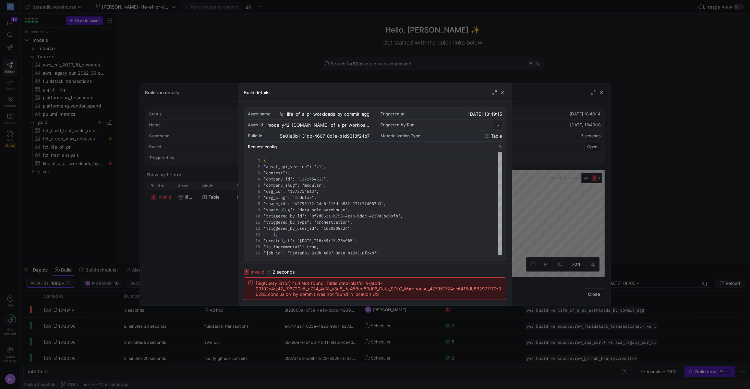
scroll to position [62, 0]
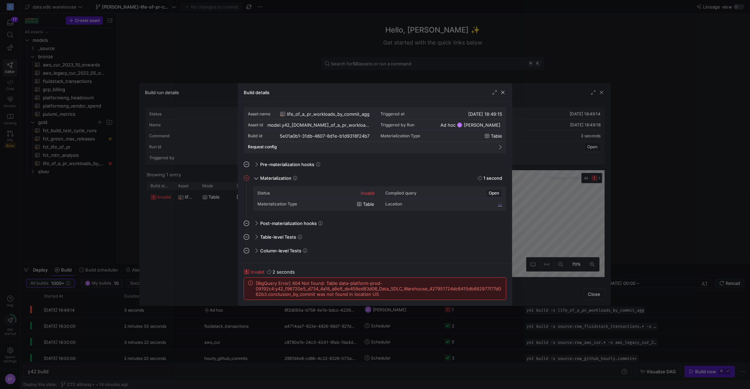
click at [470, 98] on div "Build details" at bounding box center [374, 93] width 273 height 18
click at [470, 94] on span "button" at bounding box center [502, 92] width 7 height 7
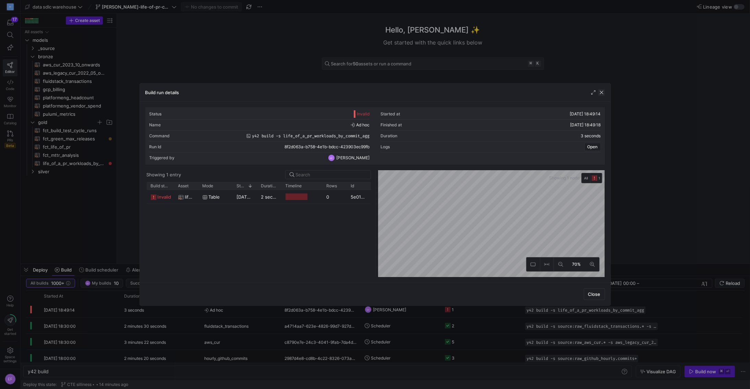
click at [470, 92] on span "button" at bounding box center [601, 92] width 7 height 7
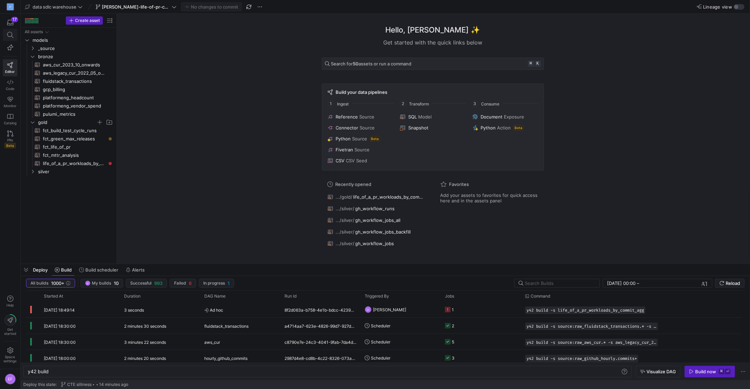
click at [10, 34] on icon at bounding box center [10, 35] width 6 height 6
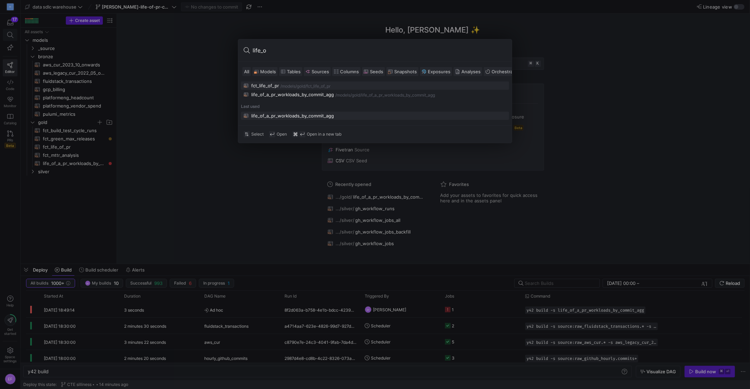
type input "life_of"
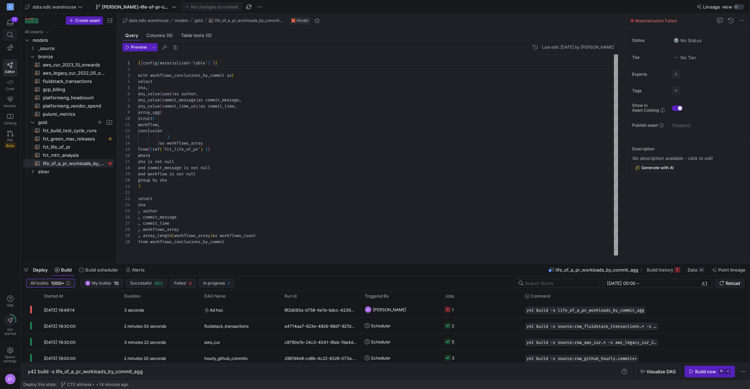
type textarea "y42 build -s life_of_a_pr_workloads_by_commit_agg"
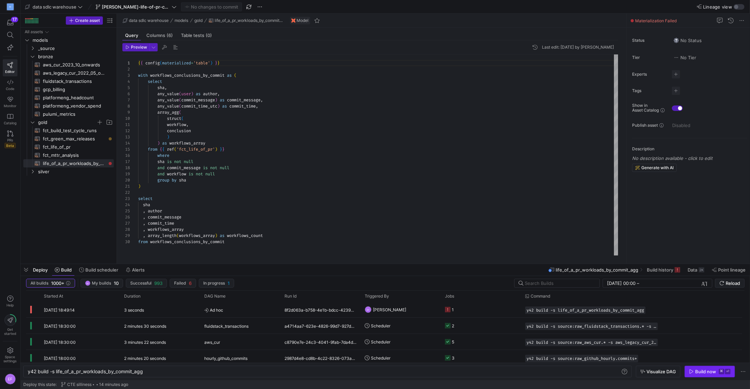
click at [470, 256] on span "button" at bounding box center [709, 371] width 50 height 11
